Goal: Task Accomplishment & Management: Manage account settings

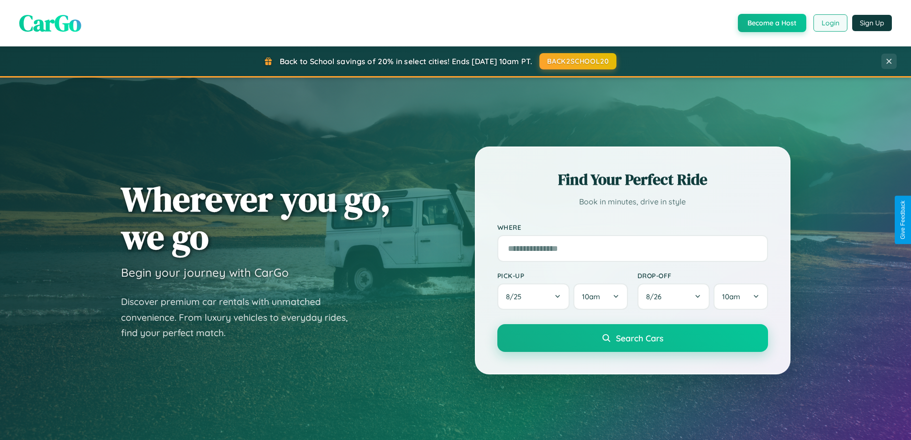
click at [830, 23] on button "Login" at bounding box center [831, 22] width 34 height 17
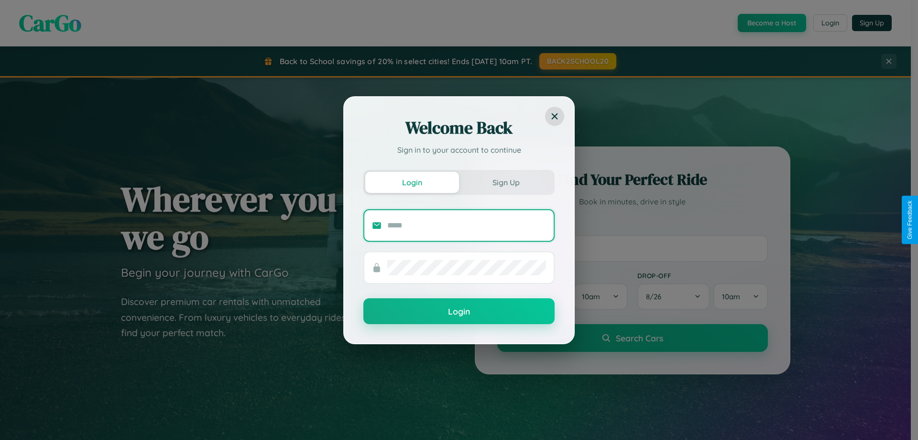
click at [467, 225] on input "text" at bounding box center [466, 225] width 159 height 15
type input "**********"
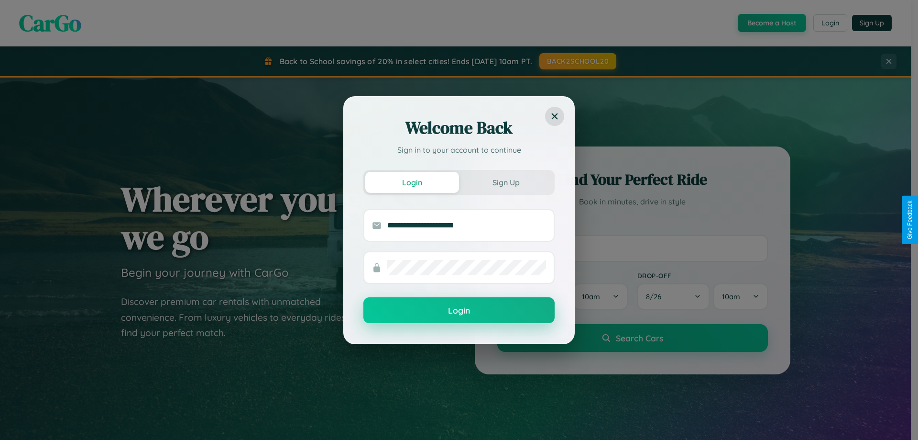
click at [459, 310] on button "Login" at bounding box center [459, 310] width 191 height 26
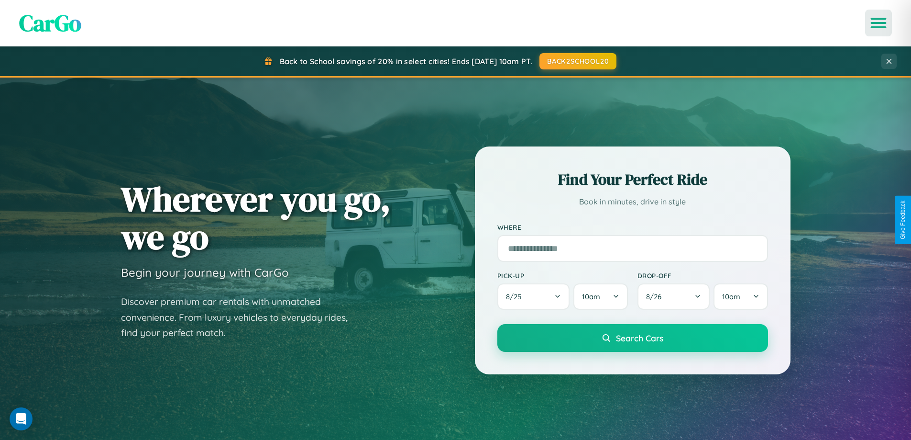
click at [879, 23] on icon "Open menu" at bounding box center [879, 23] width 14 height 9
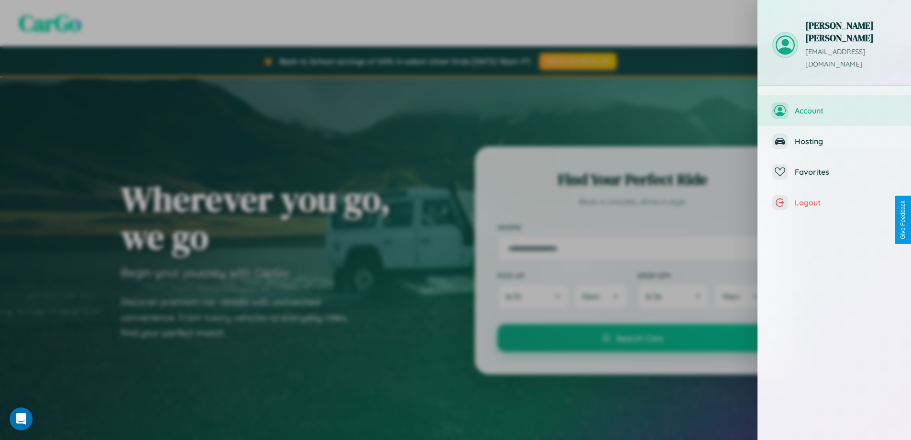
click at [835, 106] on span "Account" at bounding box center [846, 111] width 102 height 10
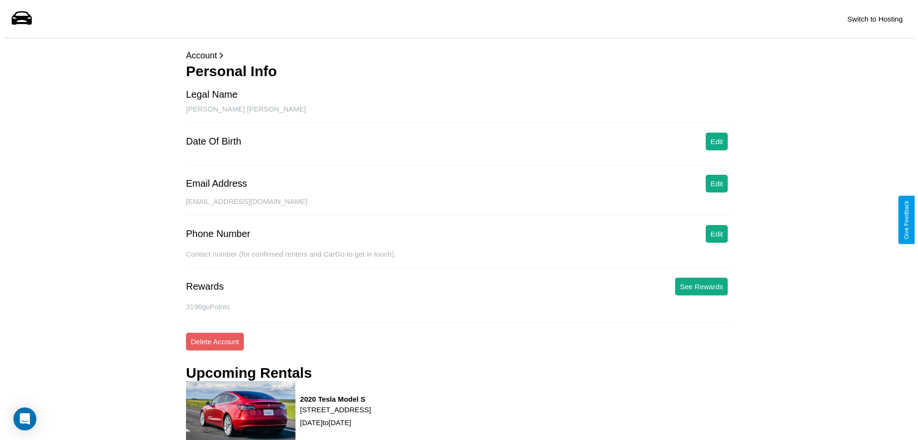
scroll to position [122, 0]
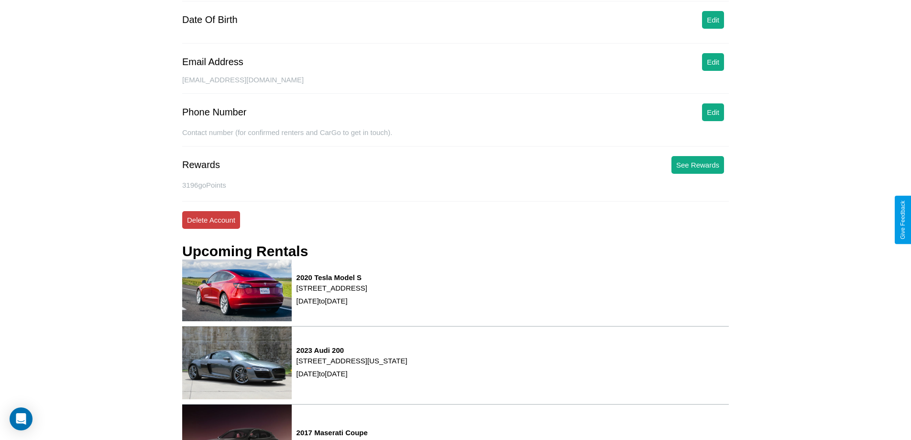
click at [211, 220] on button "Delete Account" at bounding box center [211, 220] width 58 height 18
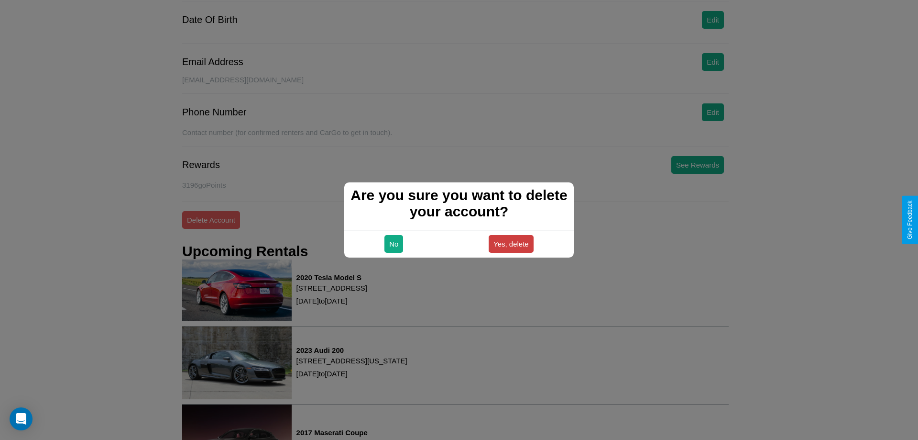
click at [511, 243] on button "Yes, delete" at bounding box center [511, 244] width 45 height 18
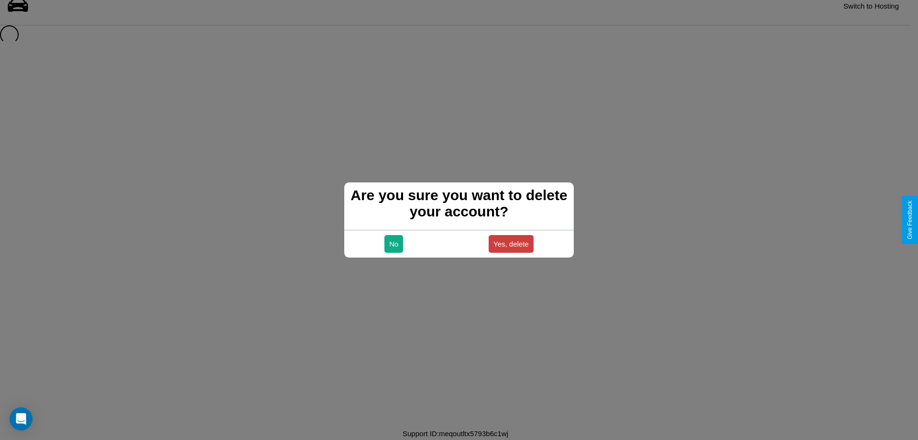
scroll to position [13, 0]
